Goal: Task Accomplishment & Management: Use online tool/utility

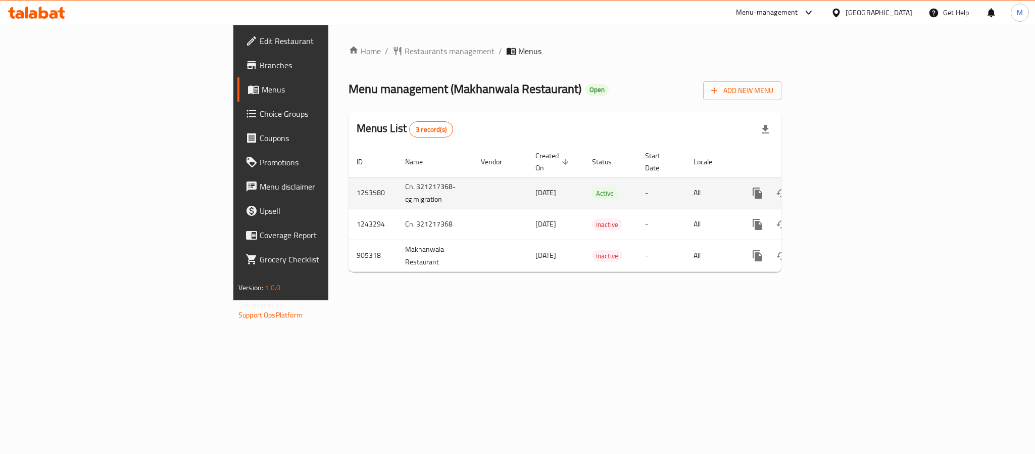
click at [835, 188] on icon "enhanced table" at bounding box center [830, 192] width 9 height 9
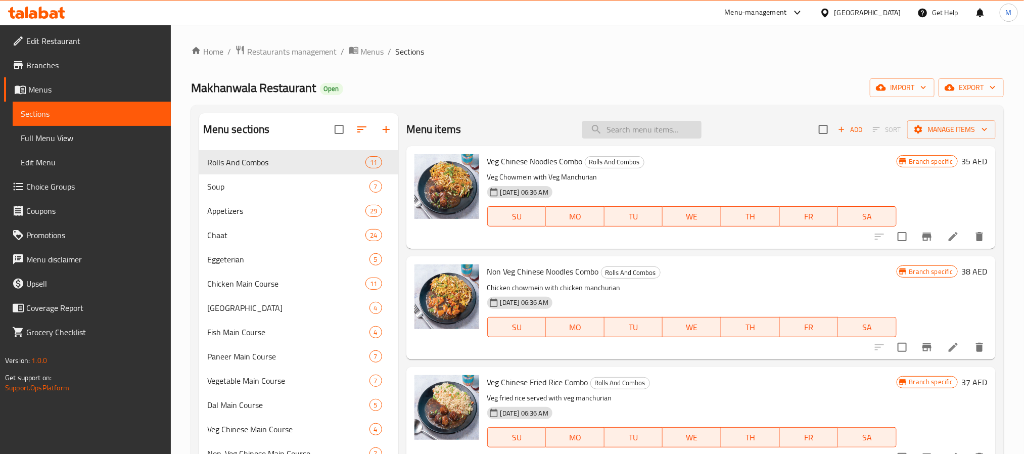
click at [647, 127] on input "search" at bounding box center [641, 130] width 119 height 18
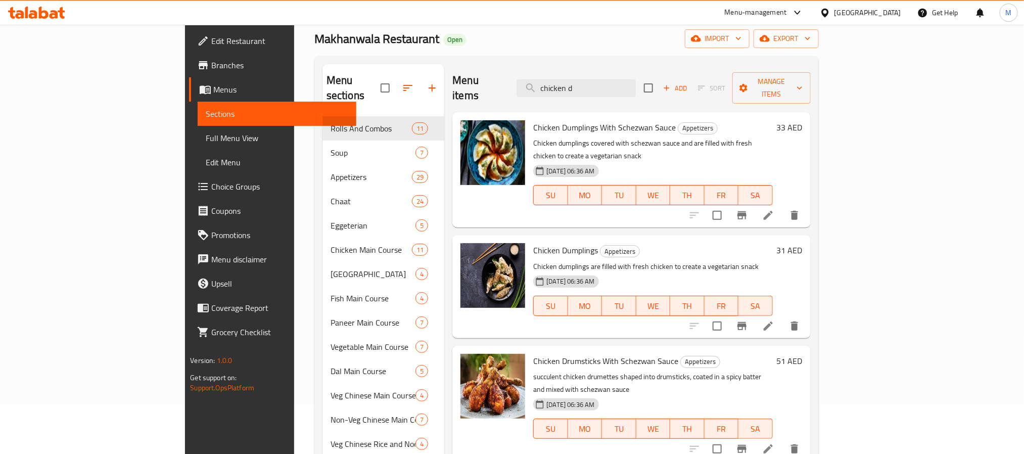
scroll to position [76, 0]
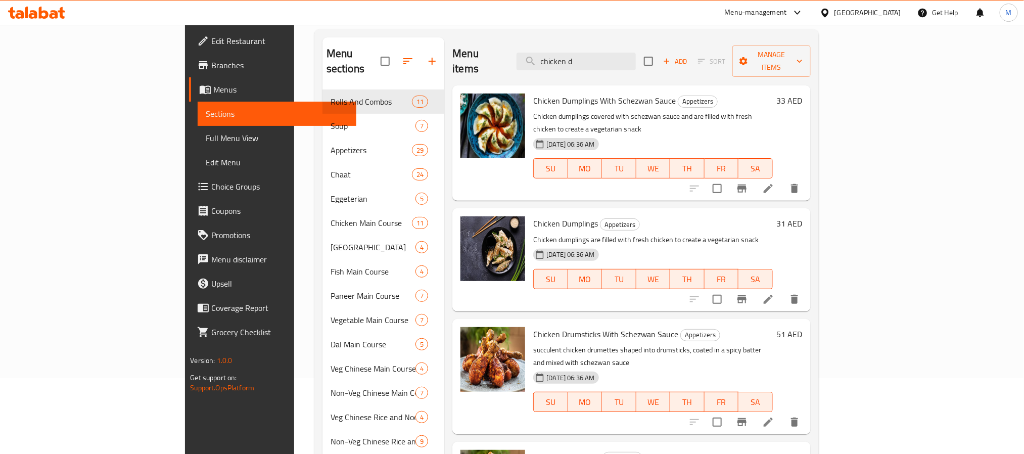
type input "chicken d"
click at [211, 61] on span "Branches" at bounding box center [279, 65] width 136 height 12
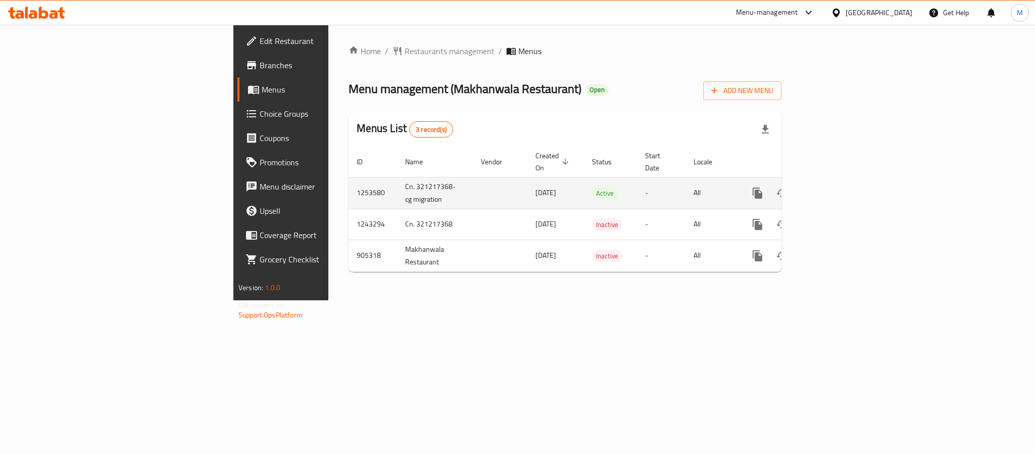
click at [837, 187] on icon "enhanced table" at bounding box center [831, 193] width 12 height 12
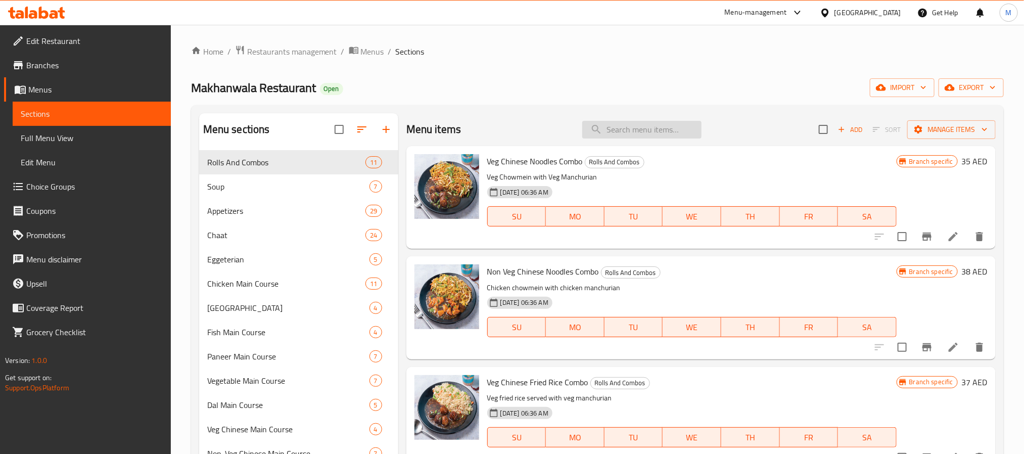
click at [629, 131] on input "search" at bounding box center [641, 130] width 119 height 18
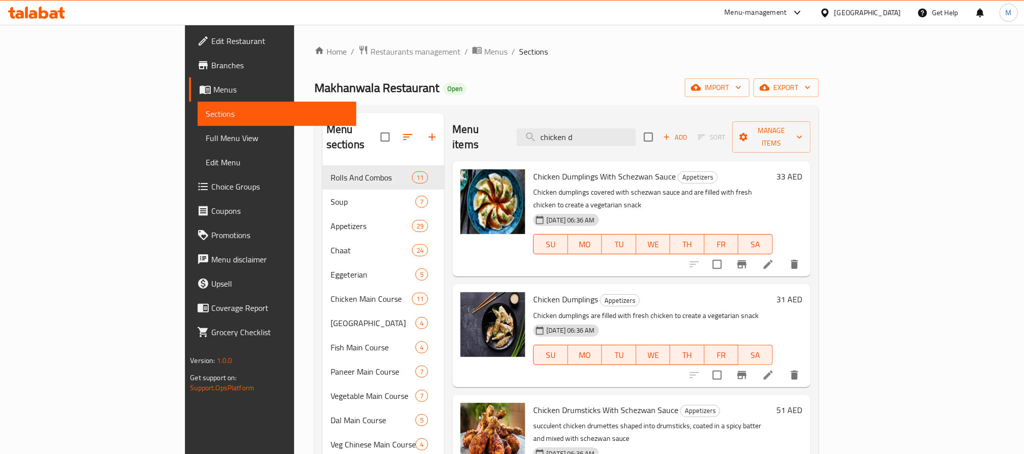
type input "chicken d"
click at [537, 169] on span "Chicken Dumplings With Schezwan Sauce" at bounding box center [604, 176] width 143 height 15
copy h6 "Chicken Dumplings With Schezwan Sauce"
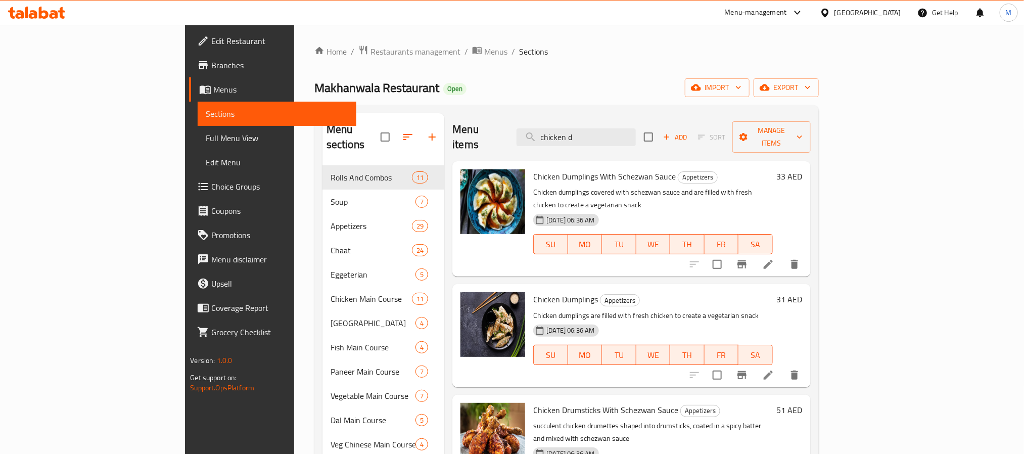
click at [533, 292] on span "Chicken Dumplings" at bounding box center [565, 299] width 65 height 15
copy h6 "Chicken Dumplings"
click at [314, 88] on span "Makhanwala Restaurant" at bounding box center [376, 87] width 125 height 23
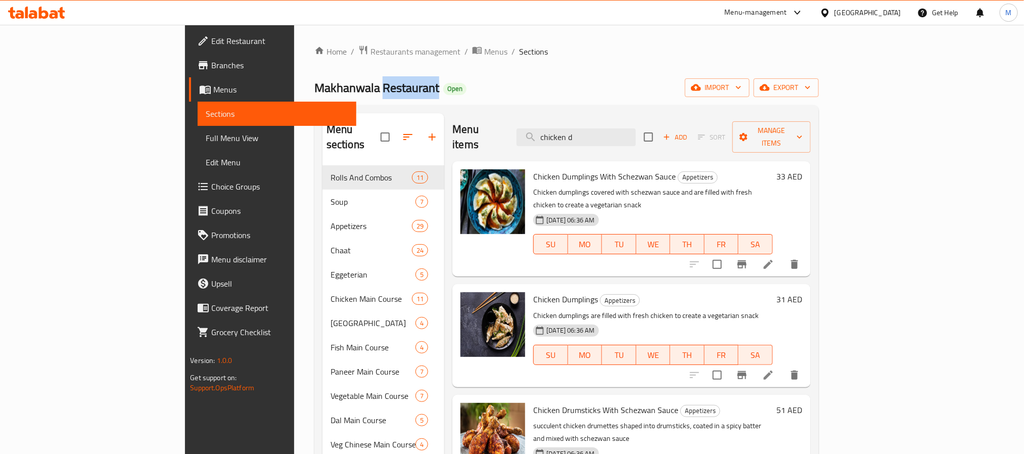
click at [314, 88] on span "Makhanwala Restaurant" at bounding box center [376, 87] width 125 height 23
copy span "Makhanwala Restaurant"
click at [420, 63] on div "Home / Restaurants management / Menus / Sections Makhanwala Restaurant Open imp…" at bounding box center [566, 402] width 504 height 715
click at [860, 5] on div "[GEOGRAPHIC_DATA]" at bounding box center [861, 13] width 98 height 24
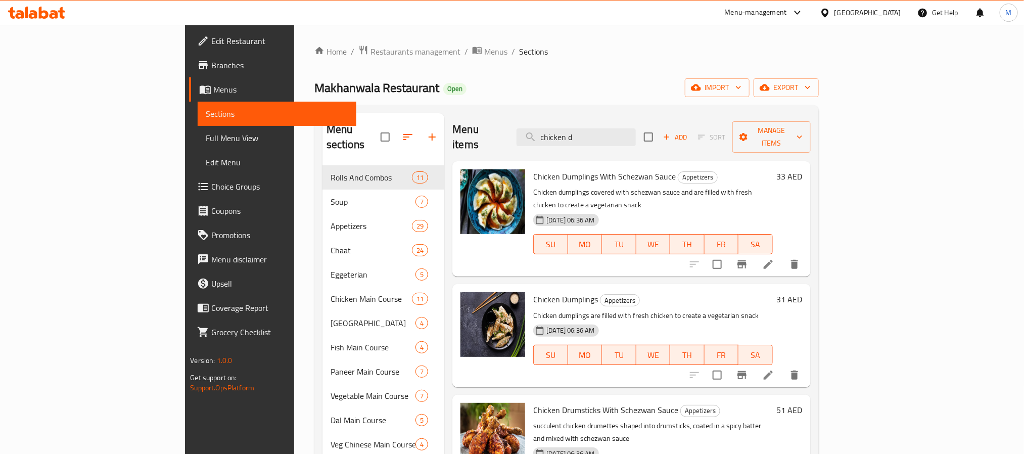
click at [857, 8] on div "[GEOGRAPHIC_DATA]" at bounding box center [867, 12] width 67 height 11
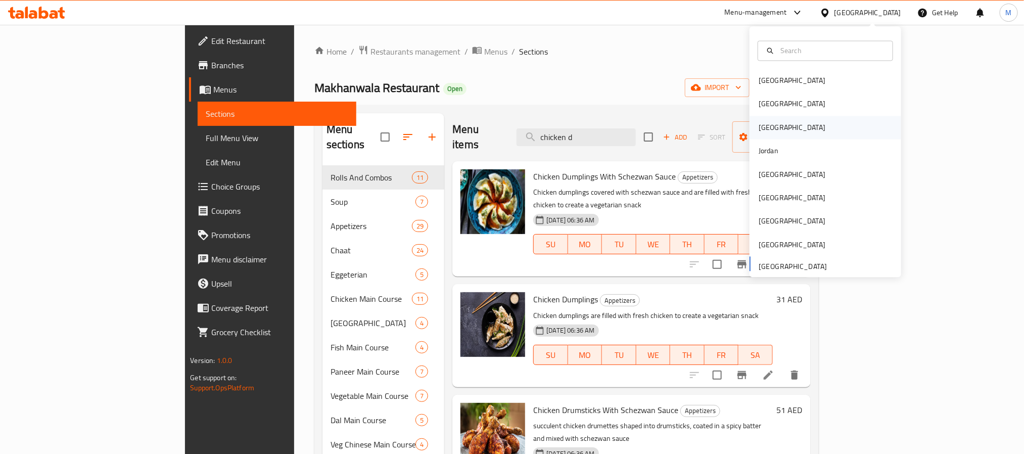
click at [761, 126] on div "Iraq" at bounding box center [791, 127] width 83 height 23
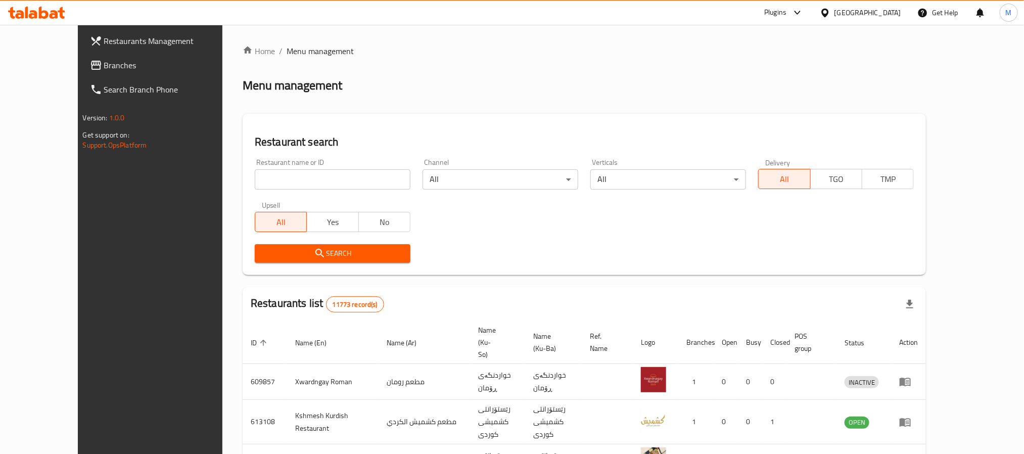
click at [82, 55] on link "Branches" at bounding box center [165, 65] width 167 height 24
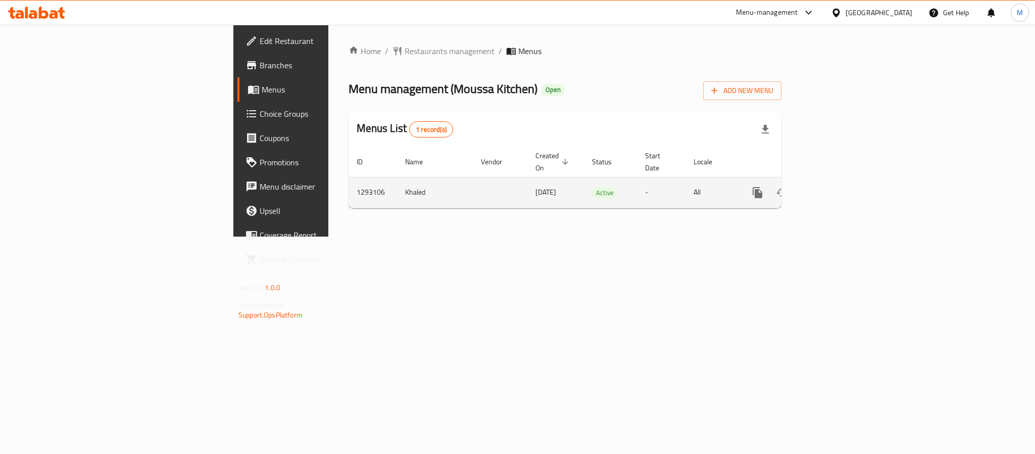
click at [837, 186] on icon "enhanced table" at bounding box center [831, 192] width 12 height 12
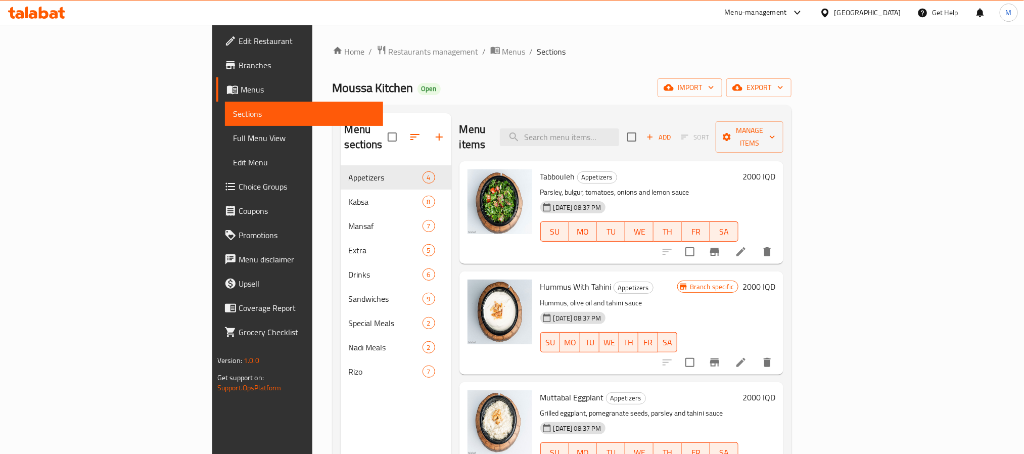
click at [216, 55] on link "Branches" at bounding box center [299, 65] width 167 height 24
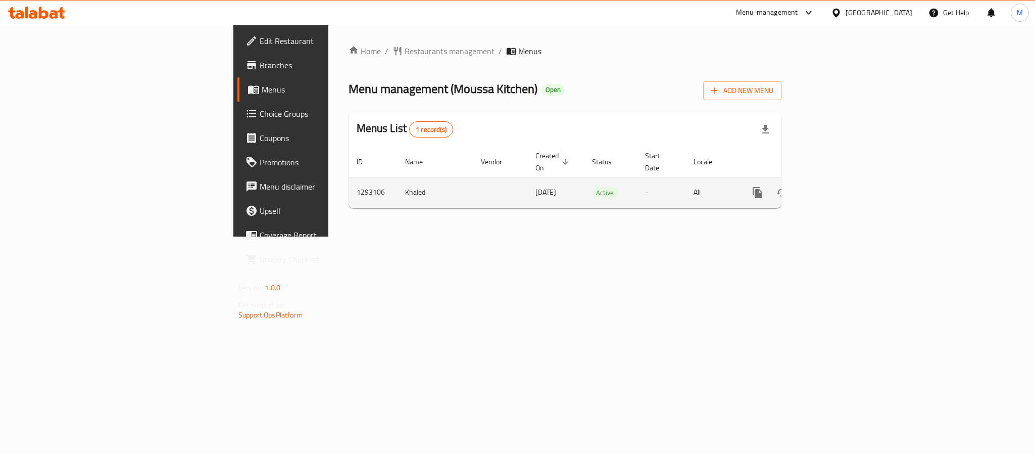
click at [837, 186] on icon "enhanced table" at bounding box center [831, 192] width 12 height 12
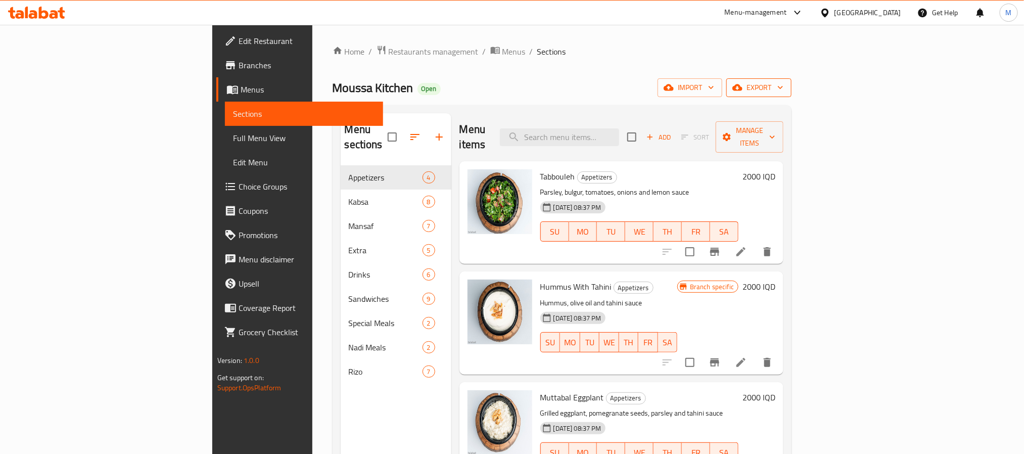
click at [783, 83] on span "export" at bounding box center [758, 87] width 49 height 13
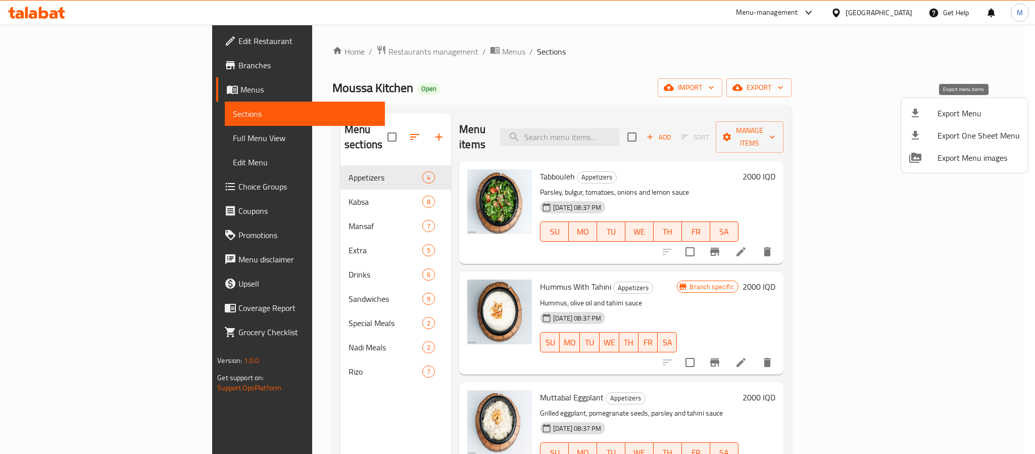
click at [957, 116] on span "Export Menu" at bounding box center [979, 113] width 82 height 12
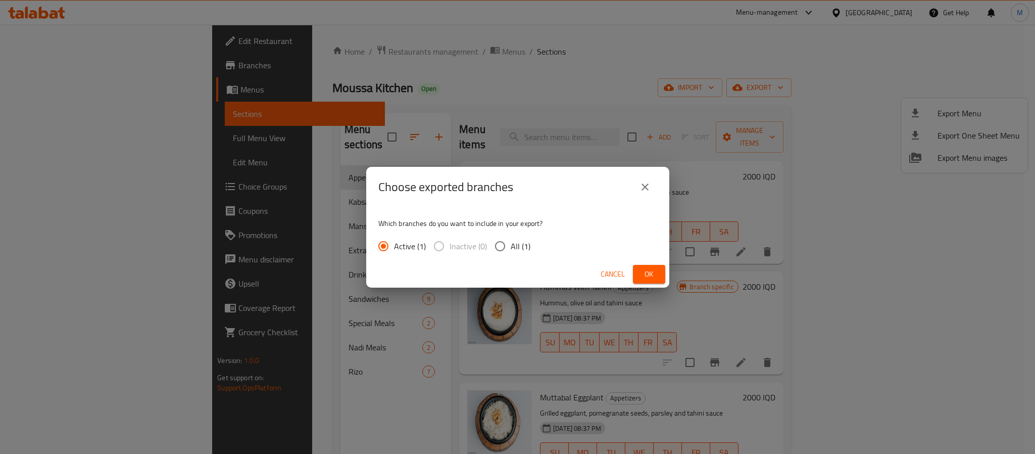
click at [511, 241] on span "All (1)" at bounding box center [521, 246] width 20 height 12
click at [511, 241] on input "All (1)" at bounding box center [500, 245] width 21 height 21
radio input "true"
click at [648, 270] on span "Ok" at bounding box center [649, 274] width 16 height 13
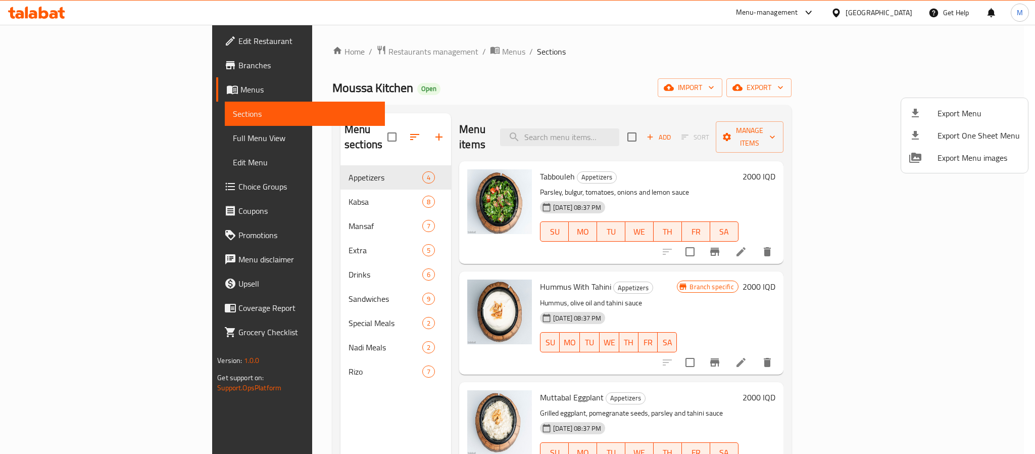
click at [649, 123] on div at bounding box center [517, 227] width 1035 height 454
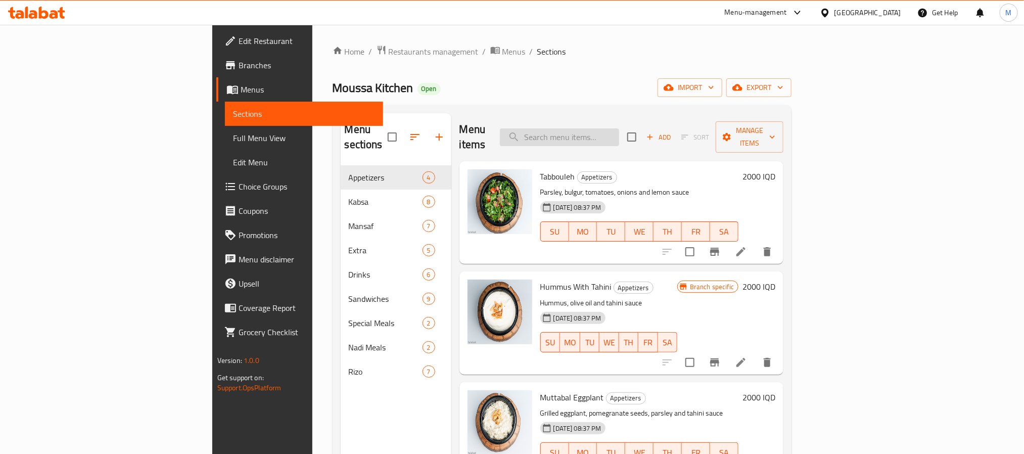
click at [619, 131] on input "search" at bounding box center [559, 137] width 119 height 18
paste input "Chicken Kabsa Tray For two people"
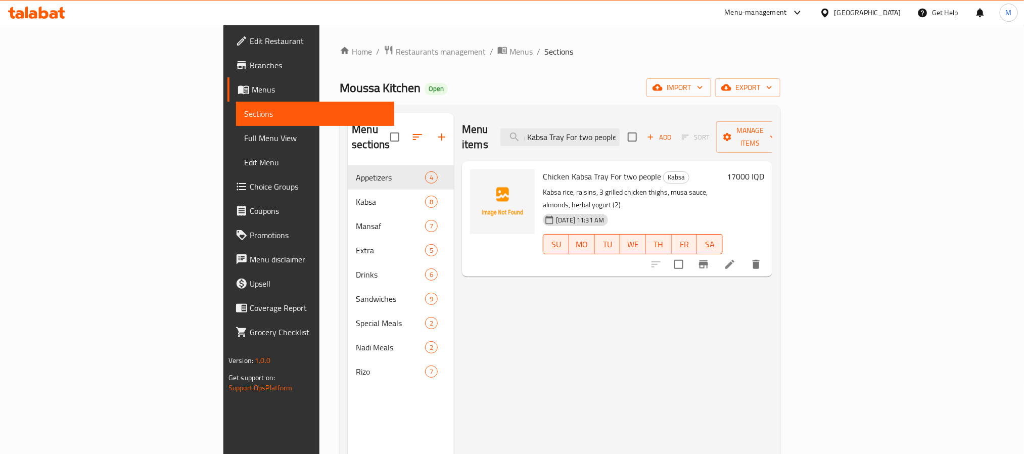
type input "Chicken Kabsa Tray For two people"
click at [736, 258] on icon at bounding box center [730, 264] width 12 height 12
